Goal: Task Accomplishment & Management: Manage account settings

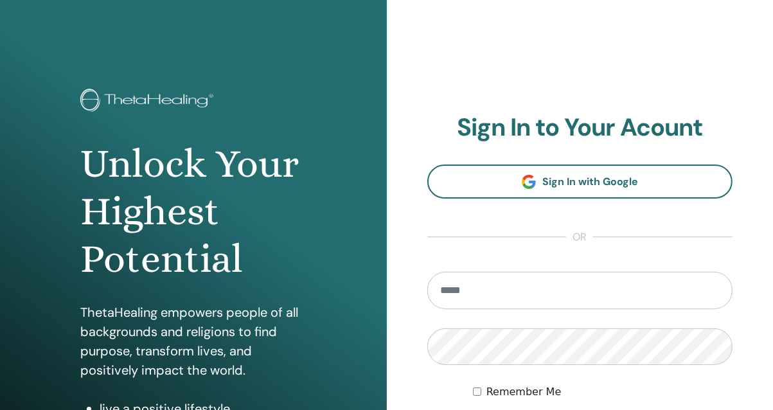
click at [516, 283] on input "email" at bounding box center [580, 290] width 306 height 37
type input "*"
type input "**********"
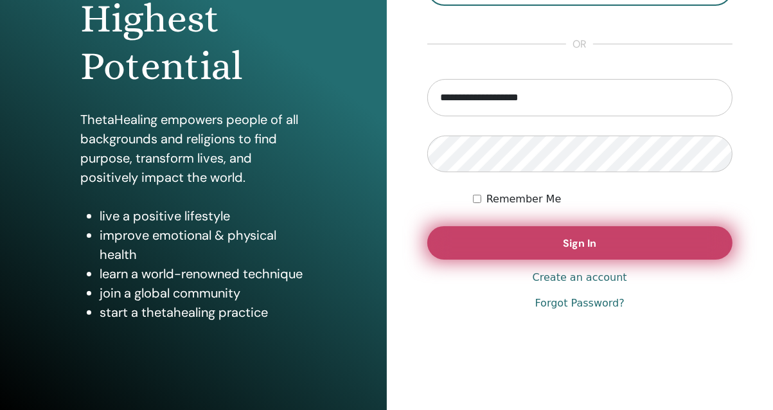
click at [591, 241] on span "Sign In" at bounding box center [579, 242] width 33 height 13
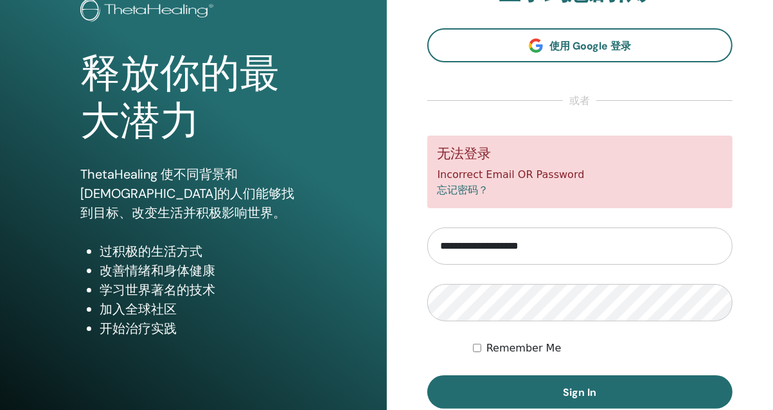
scroll to position [128, 0]
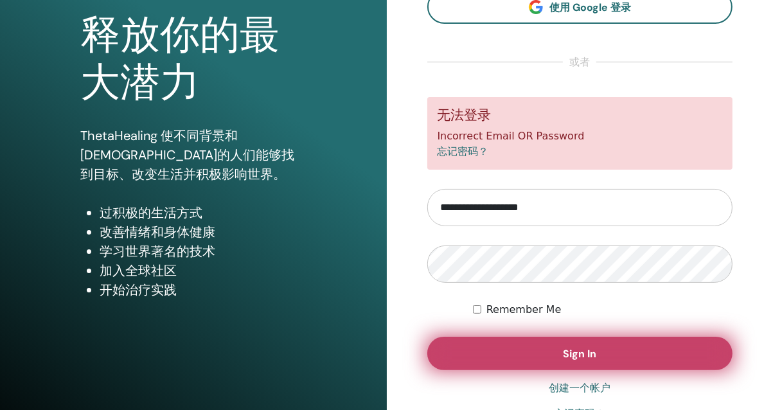
click at [543, 344] on button "Sign In" at bounding box center [580, 353] width 306 height 33
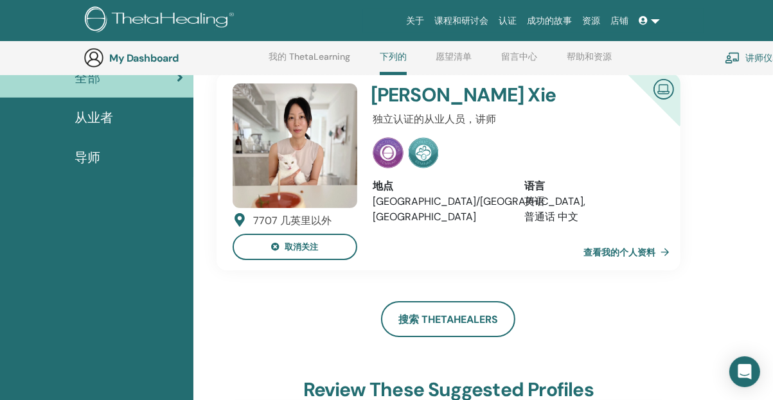
scroll to position [98, 0]
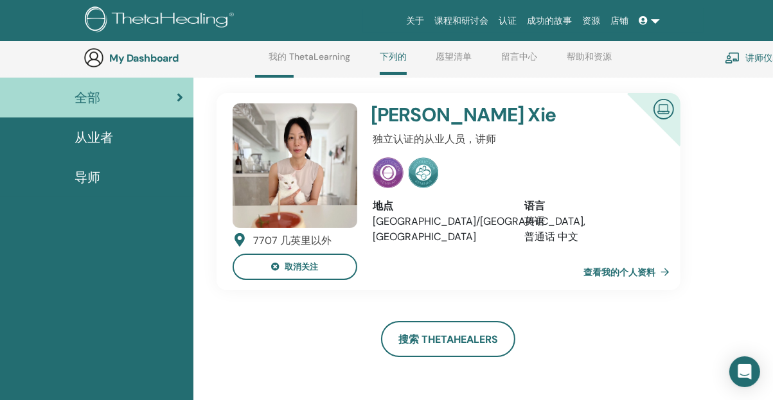
click at [96, 171] on span "导师" at bounding box center [87, 177] width 26 height 19
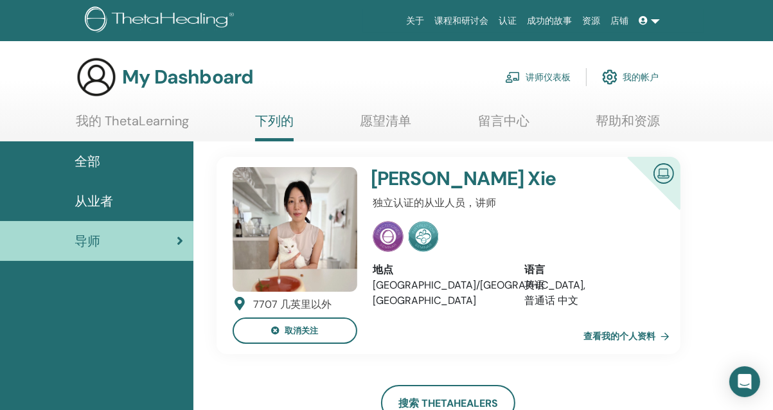
click at [133, 117] on link "我的 ThetaLearning" at bounding box center [132, 125] width 113 height 25
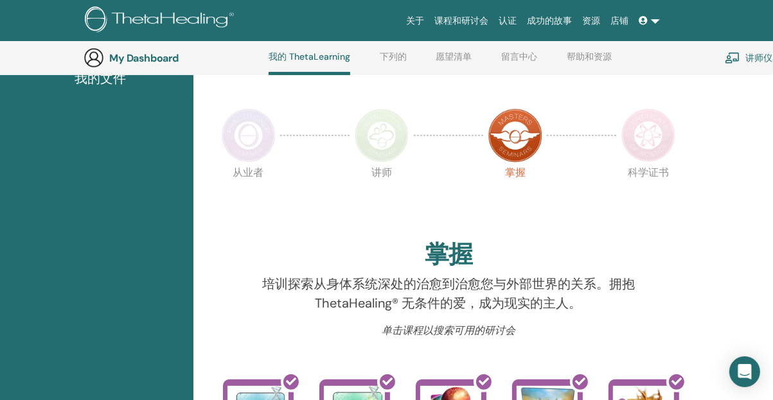
scroll to position [226, 0]
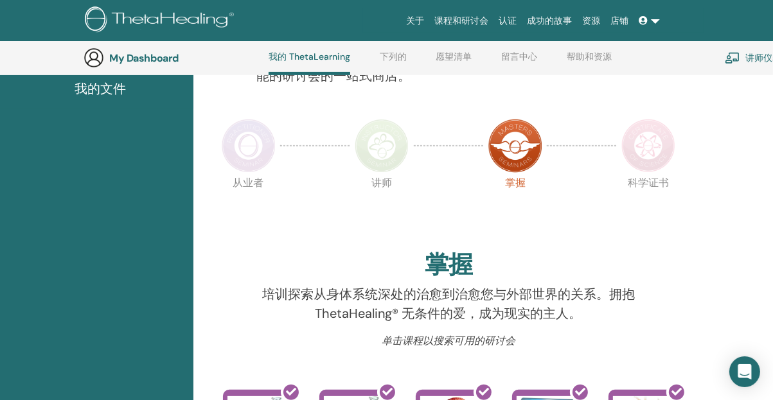
click at [105, 88] on span "我的文件" at bounding box center [99, 88] width 51 height 19
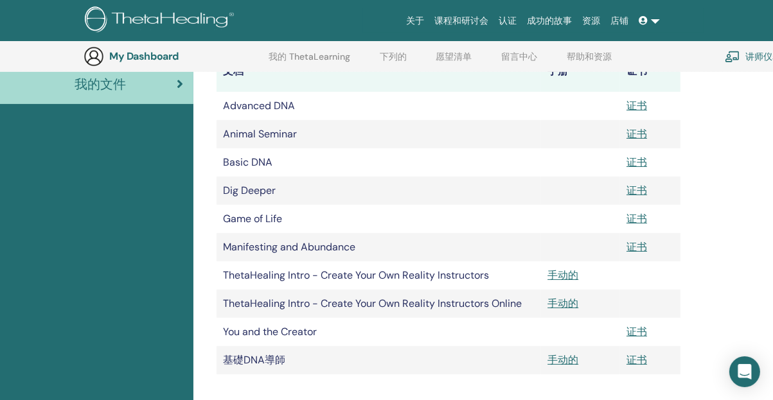
scroll to position [223, 0]
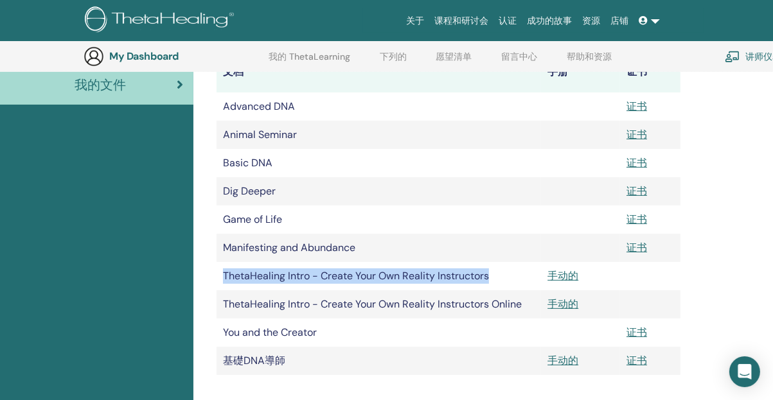
drag, startPoint x: 221, startPoint y: 271, endPoint x: 496, endPoint y: 271, distance: 275.5
click at [496, 271] on td "ThetaHealing Intro - Create Your Own Reality Instructors" at bounding box center [378, 276] width 325 height 28
drag, startPoint x: 496, startPoint y: 271, endPoint x: 455, endPoint y: 272, distance: 41.8
copy td "ThetaHealing Intro - Create Your Own Reality Instructors"
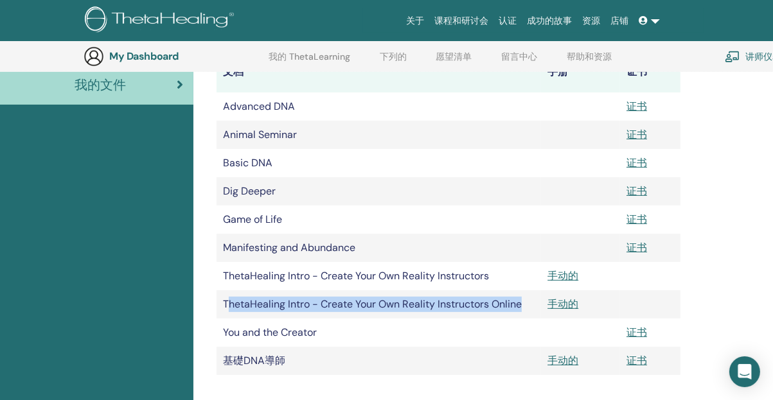
drag, startPoint x: 228, startPoint y: 304, endPoint x: 493, endPoint y: 304, distance: 265.2
click at [493, 304] on td "ThetaHealing Intro - Create Your Own Reality Instructors Online" at bounding box center [378, 304] width 325 height 28
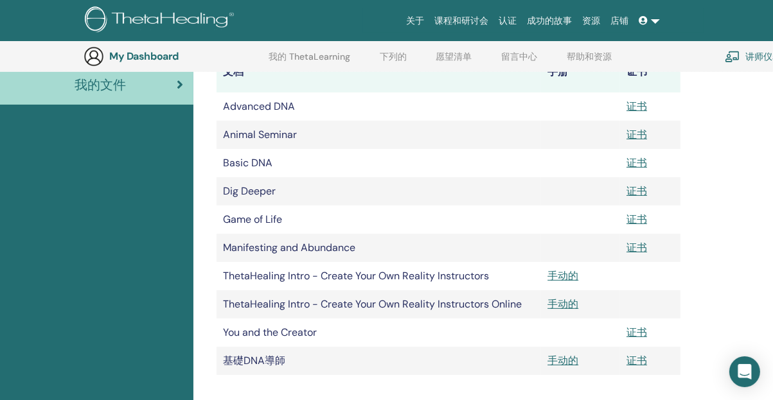
click at [442, 336] on td "You and the Creator" at bounding box center [378, 333] width 325 height 28
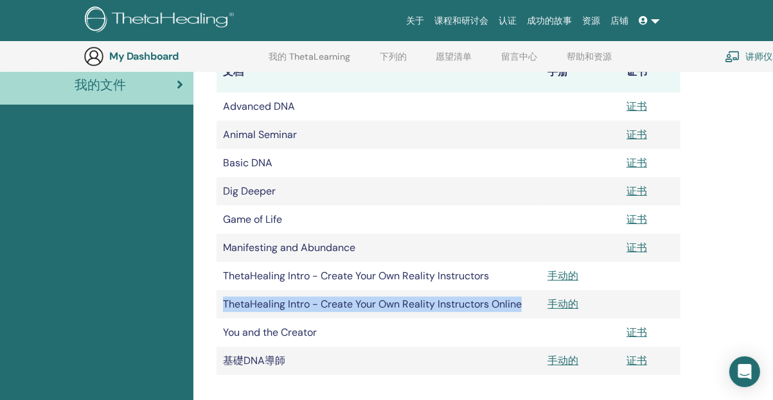
drag, startPoint x: 218, startPoint y: 304, endPoint x: 542, endPoint y: 304, distance: 323.7
click at [542, 304] on tr "ThetaHealing Intro - Create Your Own Reality Instructors Online 手动的" at bounding box center [448, 304] width 464 height 28
drag, startPoint x: 542, startPoint y: 304, endPoint x: 482, endPoint y: 306, distance: 59.8
copy tr "ThetaHealing Intro - Create Your Own Reality Instructors Online"
click at [560, 273] on link "手动的" at bounding box center [562, 275] width 31 height 13
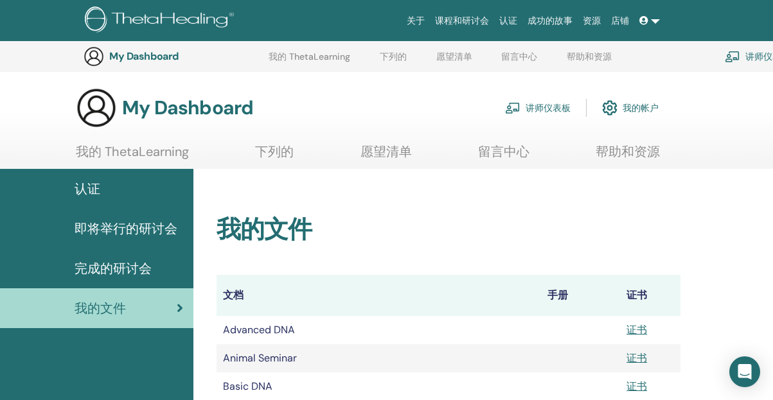
scroll to position [222, 0]
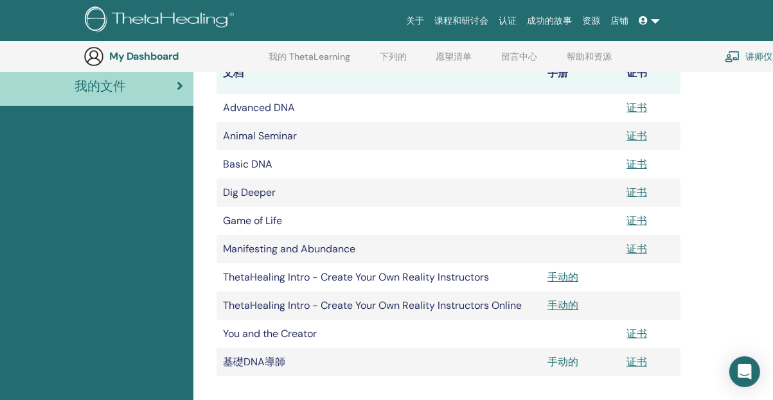
click at [572, 358] on link "手动的" at bounding box center [562, 361] width 31 height 13
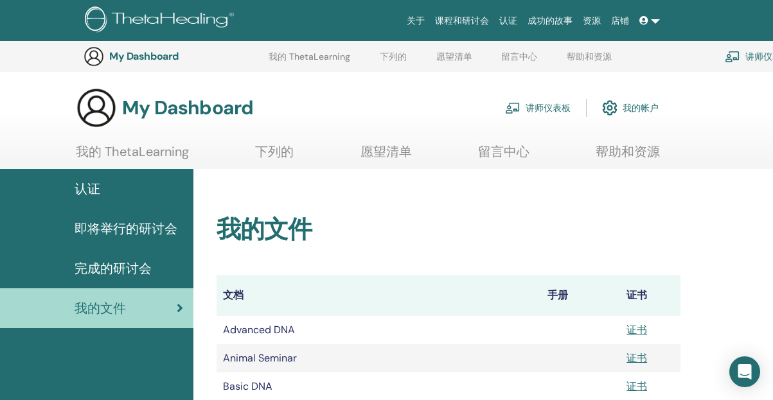
scroll to position [221, 0]
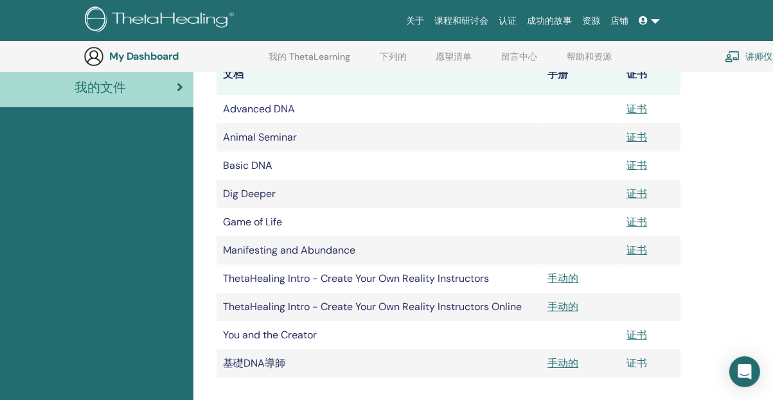
click at [629, 367] on link "证书" at bounding box center [636, 362] width 21 height 13
click at [635, 331] on link "证书" at bounding box center [636, 334] width 21 height 13
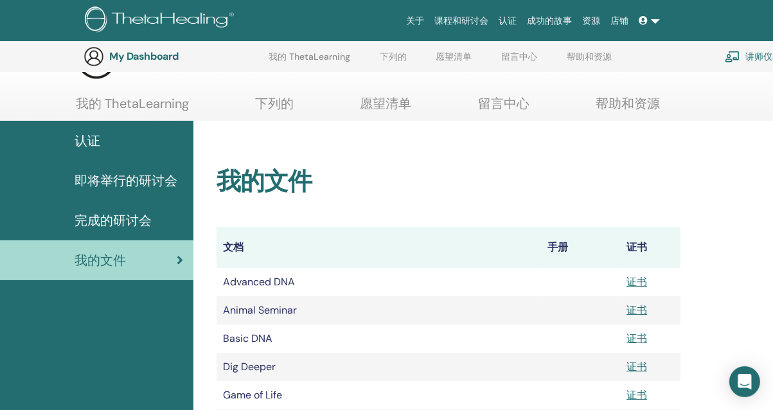
scroll to position [0, 0]
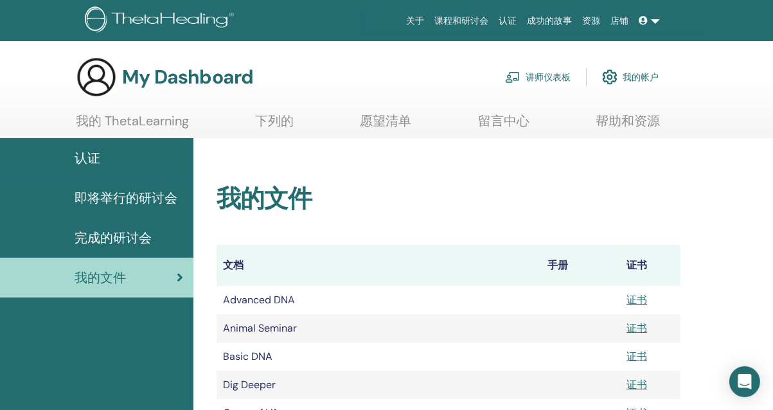
click at [98, 150] on span "认证" at bounding box center [87, 157] width 26 height 19
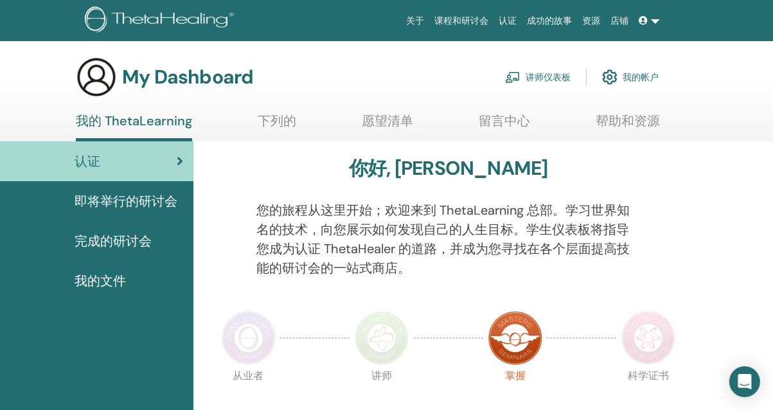
click at [638, 76] on link "我的帐户" at bounding box center [630, 77] width 57 height 28
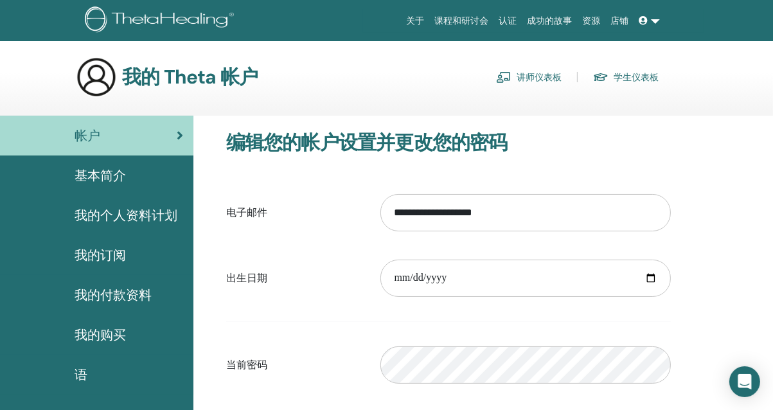
click at [651, 19] on link at bounding box center [649, 21] width 31 height 24
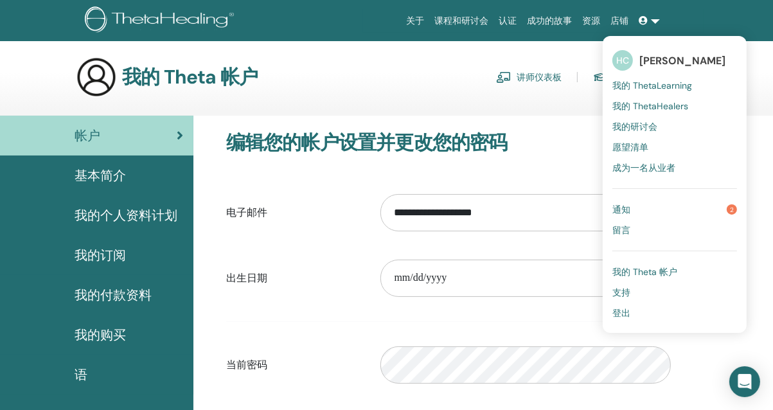
click at [661, 206] on link "通知 2" at bounding box center [674, 209] width 125 height 21
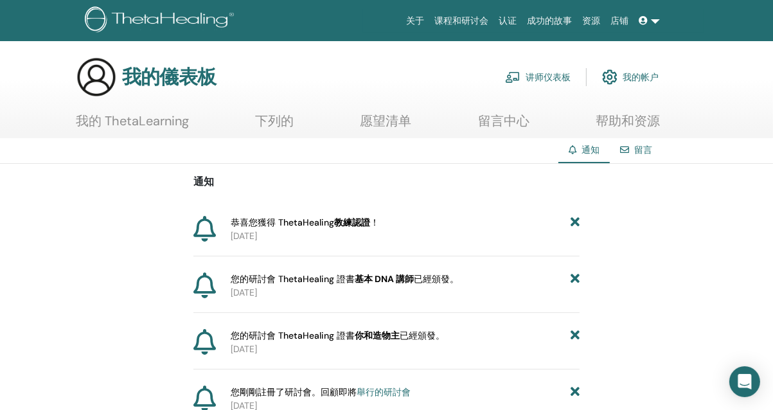
scroll to position [64, 0]
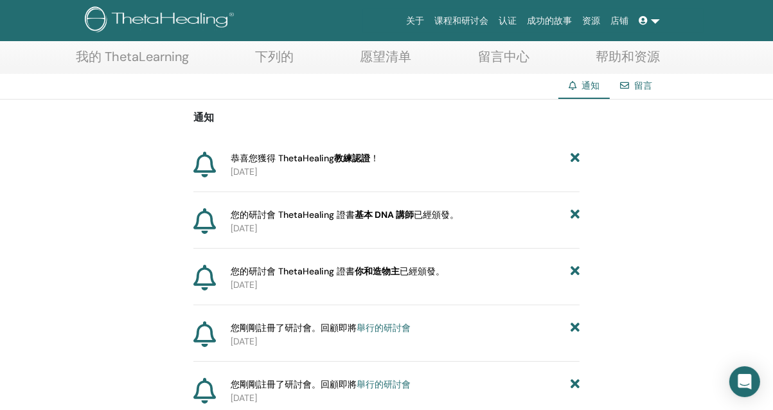
click at [310, 167] on p "[DATE]" at bounding box center [405, 171] width 349 height 13
click at [313, 160] on span "恭喜您獲得 ThetaHealing 教練認證 ！" at bounding box center [305, 158] width 148 height 13
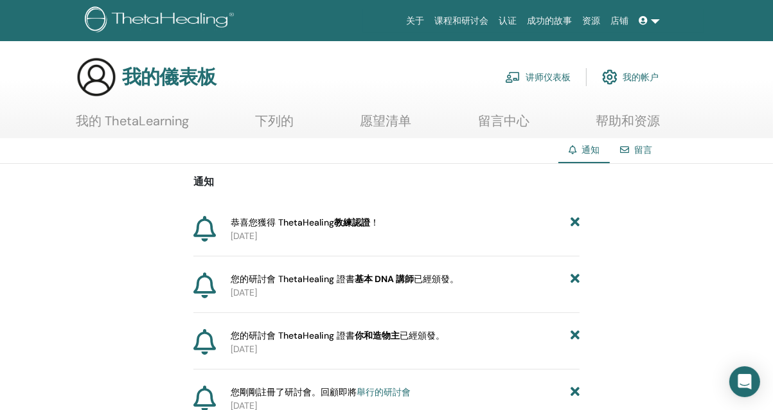
click at [652, 22] on link at bounding box center [649, 21] width 31 height 24
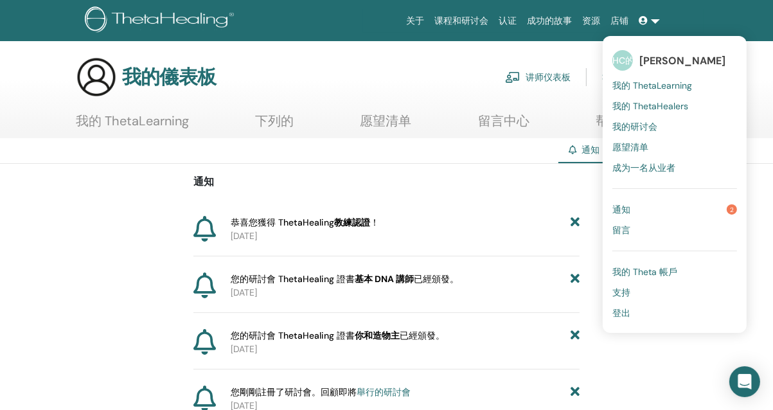
click at [630, 311] on span "登出" at bounding box center [621, 313] width 18 height 12
